Goal: Transaction & Acquisition: Purchase product/service

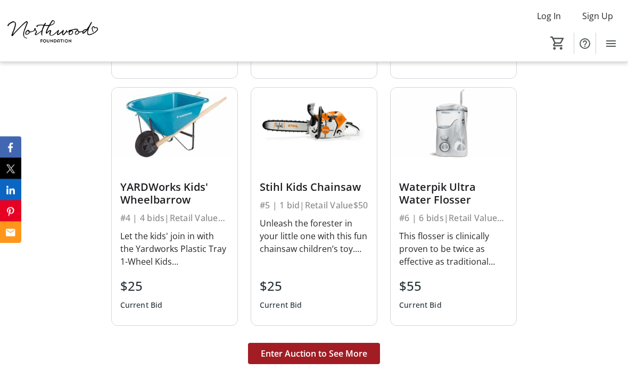
scroll to position [2458, 0]
click at [340, 347] on span "Enter Auction to See More" at bounding box center [314, 353] width 106 height 13
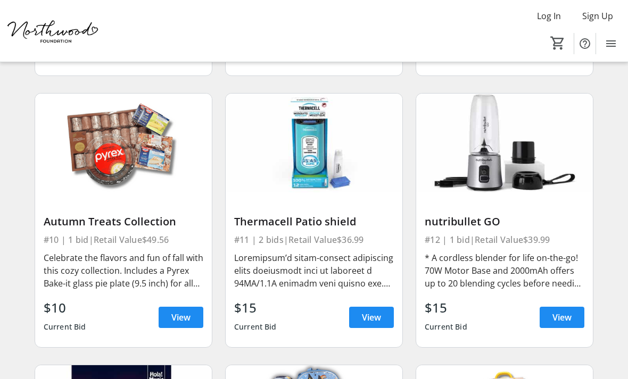
scroll to position [916, 0]
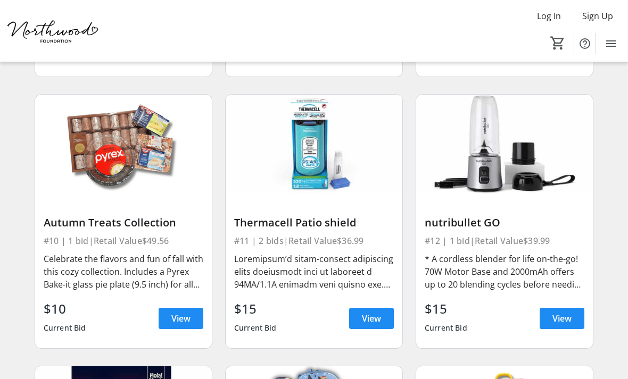
click at [564, 312] on span "View" at bounding box center [561, 318] width 19 height 13
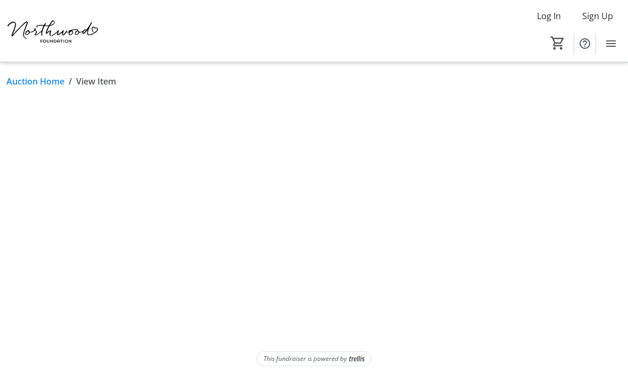
scroll to position [34, 0]
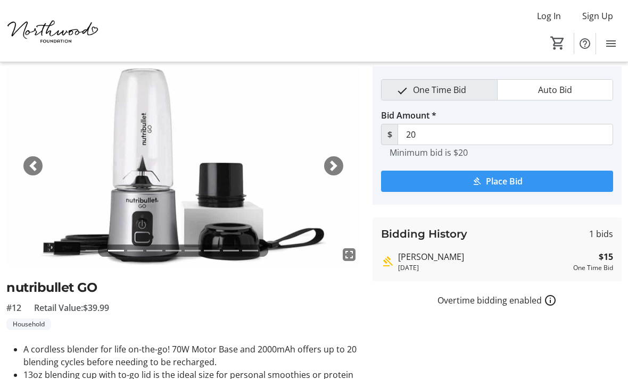
click at [530, 183] on span "submit" at bounding box center [497, 182] width 232 height 26
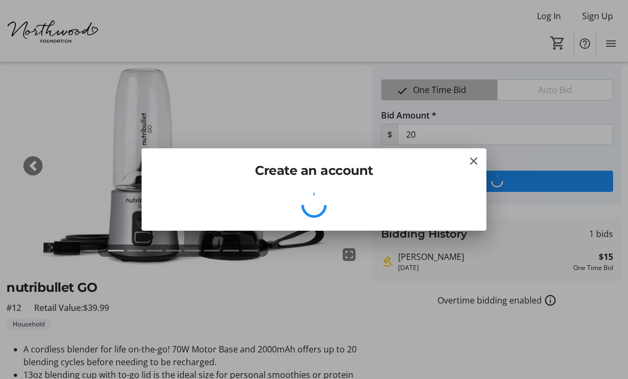
scroll to position [0, 0]
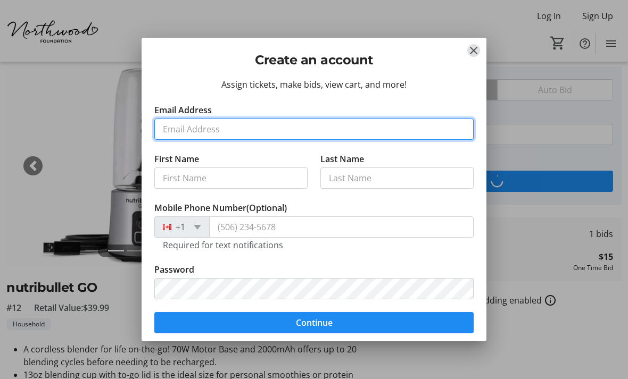
click at [396, 124] on input "Email Address" at bounding box center [313, 129] width 319 height 21
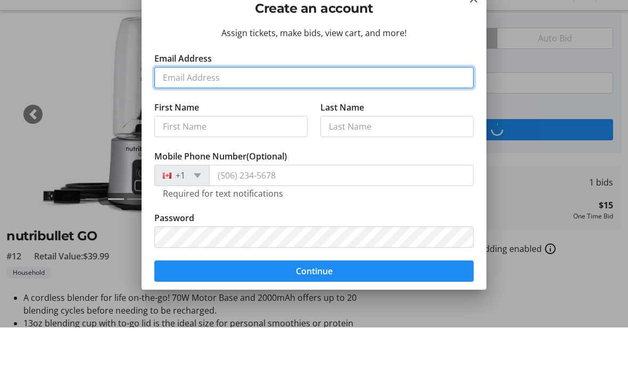
type input "[EMAIL_ADDRESS][DOMAIN_NAME]"
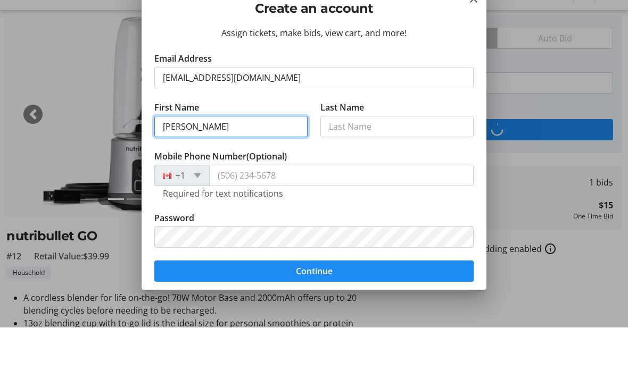
type input "[PERSON_NAME]"
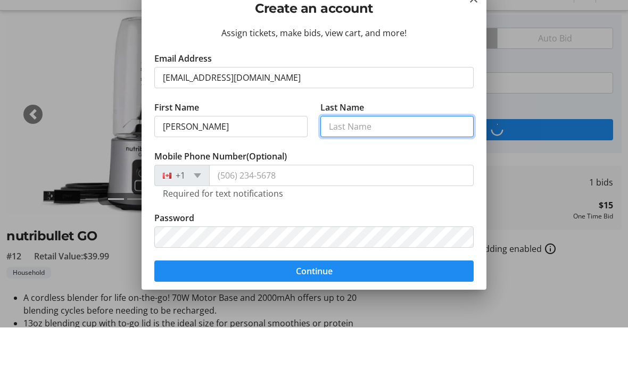
click at [395, 168] on input "Last Name" at bounding box center [396, 178] width 153 height 21
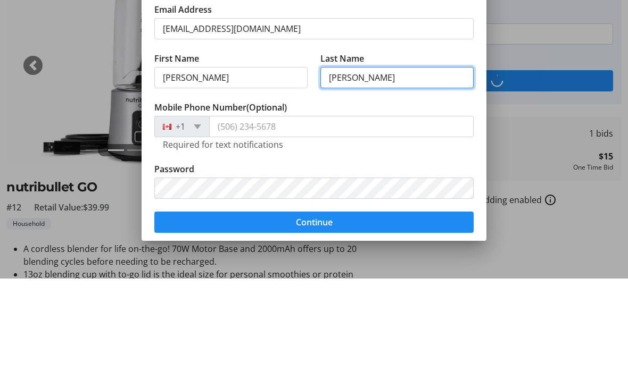
type input "[PERSON_NAME]"
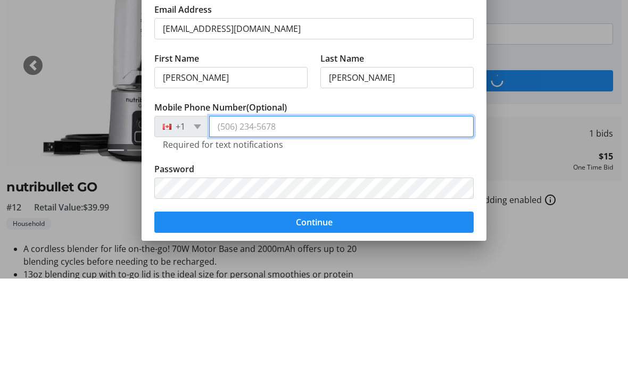
click at [315, 217] on input "Mobile Phone Number (Optional)" at bounding box center [341, 227] width 264 height 21
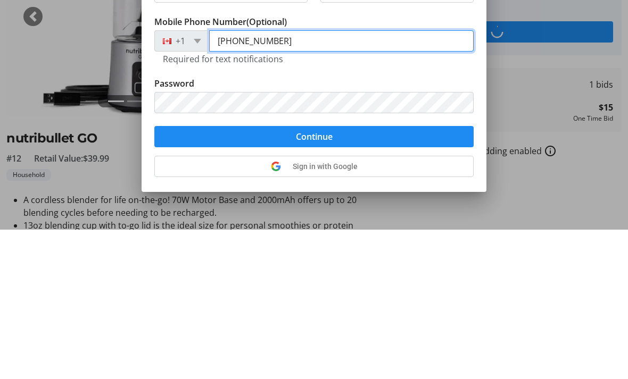
scroll to position [40, 0]
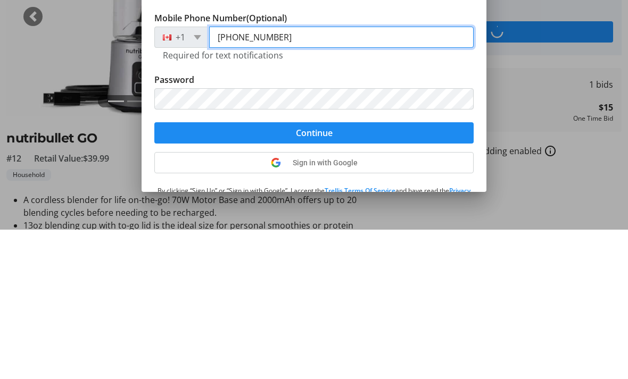
type input "[PHONE_NUMBER]"
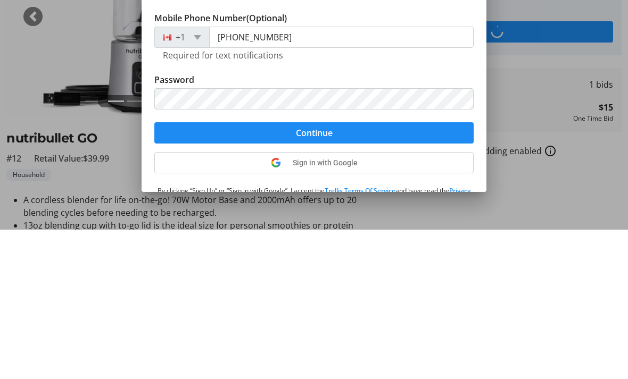
click at [394, 270] on span "submit" at bounding box center [313, 283] width 319 height 26
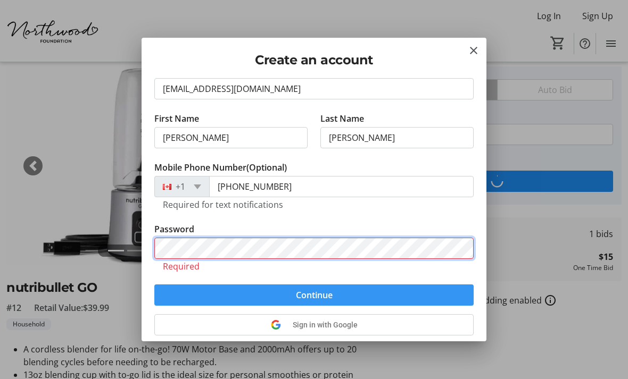
scroll to position [65, 0]
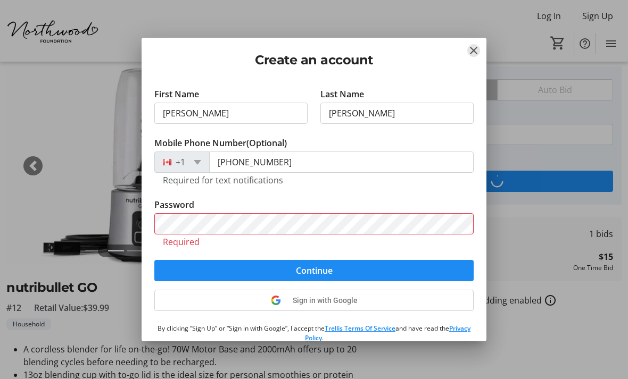
click at [470, 51] on mat-icon "Close" at bounding box center [473, 50] width 13 height 13
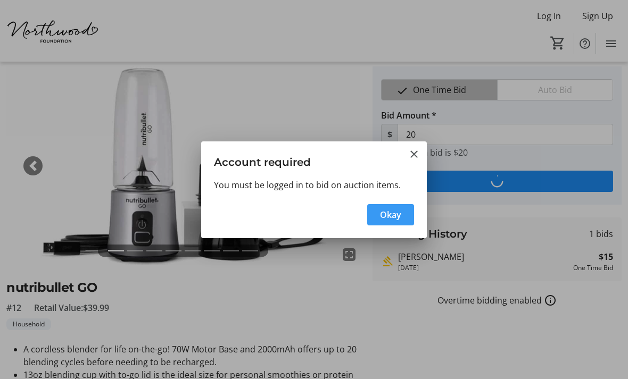
click at [422, 143] on h3 "Account required" at bounding box center [314, 160] width 226 height 37
click at [415, 148] on mat-icon "Close" at bounding box center [413, 154] width 13 height 13
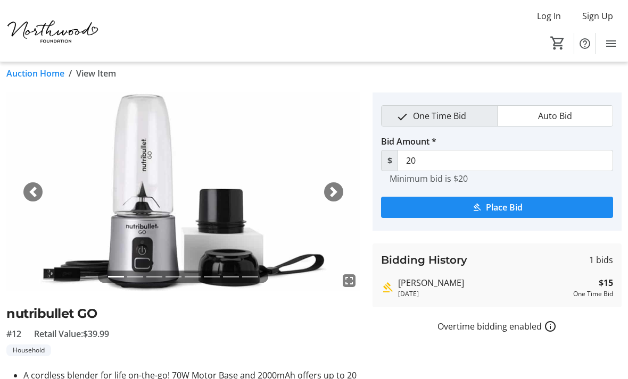
scroll to position [0, 0]
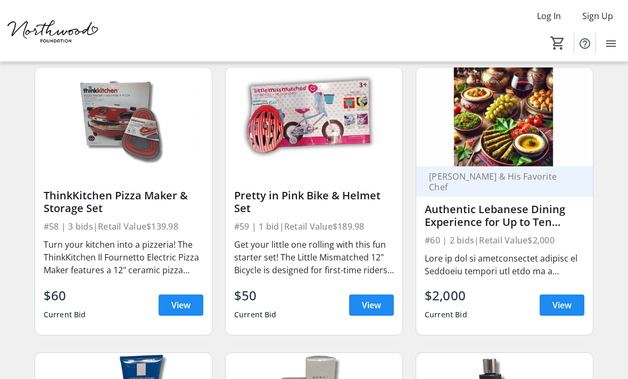
scroll to position [5489, 0]
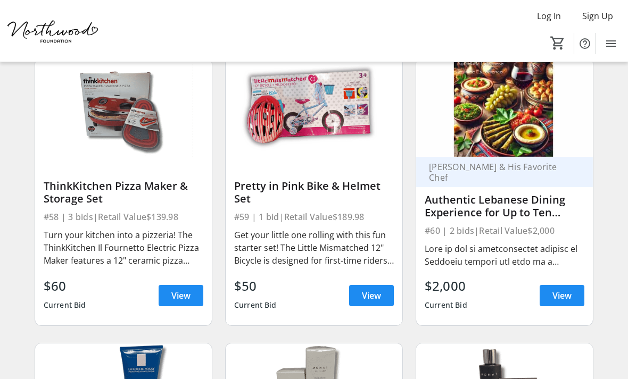
click at [570, 289] on span "View" at bounding box center [561, 295] width 19 height 13
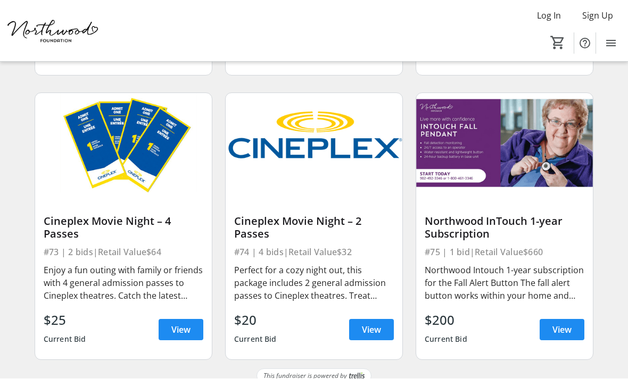
scroll to position [6866, 0]
